Goal: Task Accomplishment & Management: Manage account settings

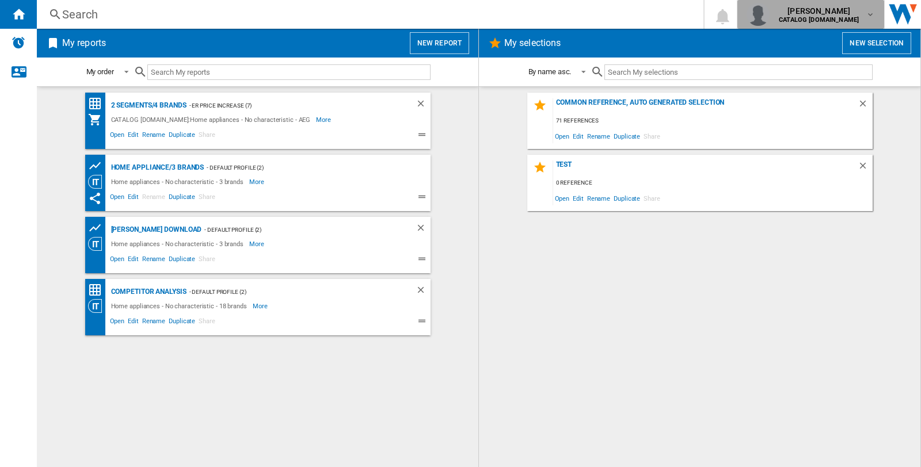
click at [861, 17] on div "[PERSON_NAME] CATALOG [DOMAIN_NAME]" at bounding box center [819, 14] width 91 height 18
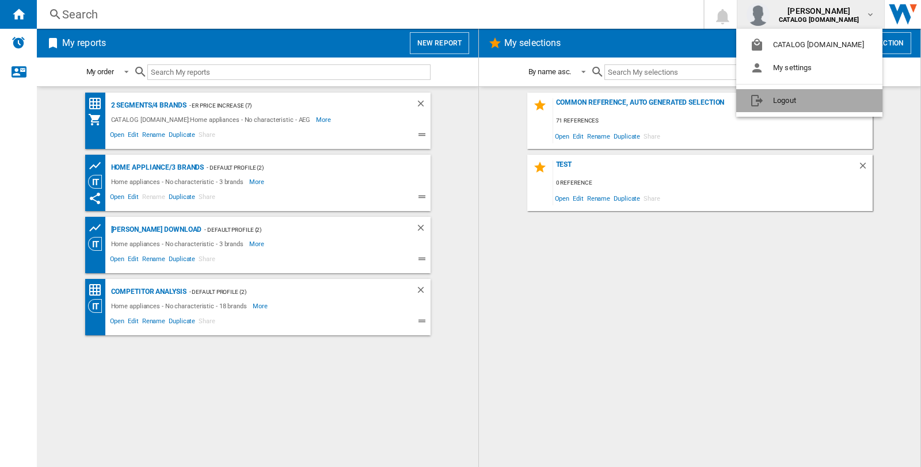
click at [784, 105] on button "Logout" at bounding box center [809, 100] width 146 height 23
